Goal: Find specific page/section: Find specific page/section

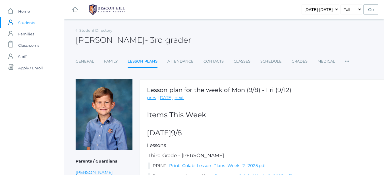
click at [145, 62] on link "Lesson Plans" at bounding box center [142, 62] width 30 height 12
click at [50, 25] on link "icons/user/plain Created with Sketch. Students" at bounding box center [32, 22] width 64 height 11
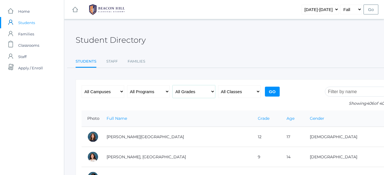
click at [211, 93] on select "All Grades Grammar - Kindergarten - 1st Grade - 2nd Grade - 3rd Grade - 4th Gra…" at bounding box center [193, 91] width 43 height 13
select select "5"
click at [172, 85] on select "All Grades Grammar - Kindergarten - 1st Grade - 2nd Grade - 3rd Grade - 4th Gra…" at bounding box center [193, 91] width 43 height 13
click at [274, 92] on input "Go" at bounding box center [272, 92] width 15 height 10
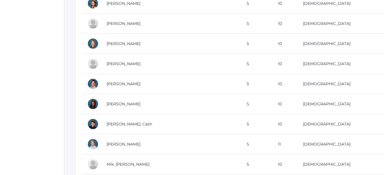
scroll to position [401, 0]
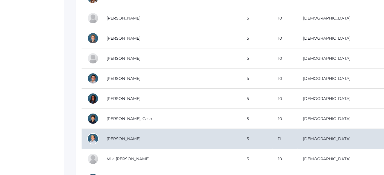
click at [114, 138] on td "Laubacher, Peter" at bounding box center [171, 139] width 140 height 20
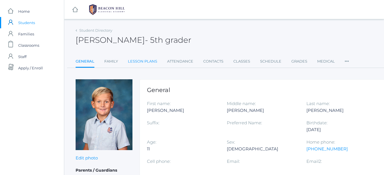
click at [141, 62] on link "Lesson Plans" at bounding box center [142, 61] width 29 height 11
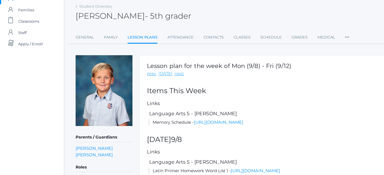
scroll to position [27, 0]
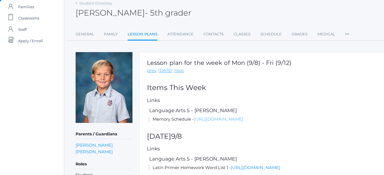
click at [197, 122] on link "[URL][DOMAIN_NAME]" at bounding box center [218, 119] width 49 height 5
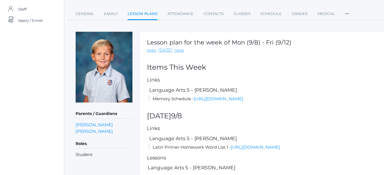
scroll to position [0, 0]
